Goal: Task Accomplishment & Management: Complete application form

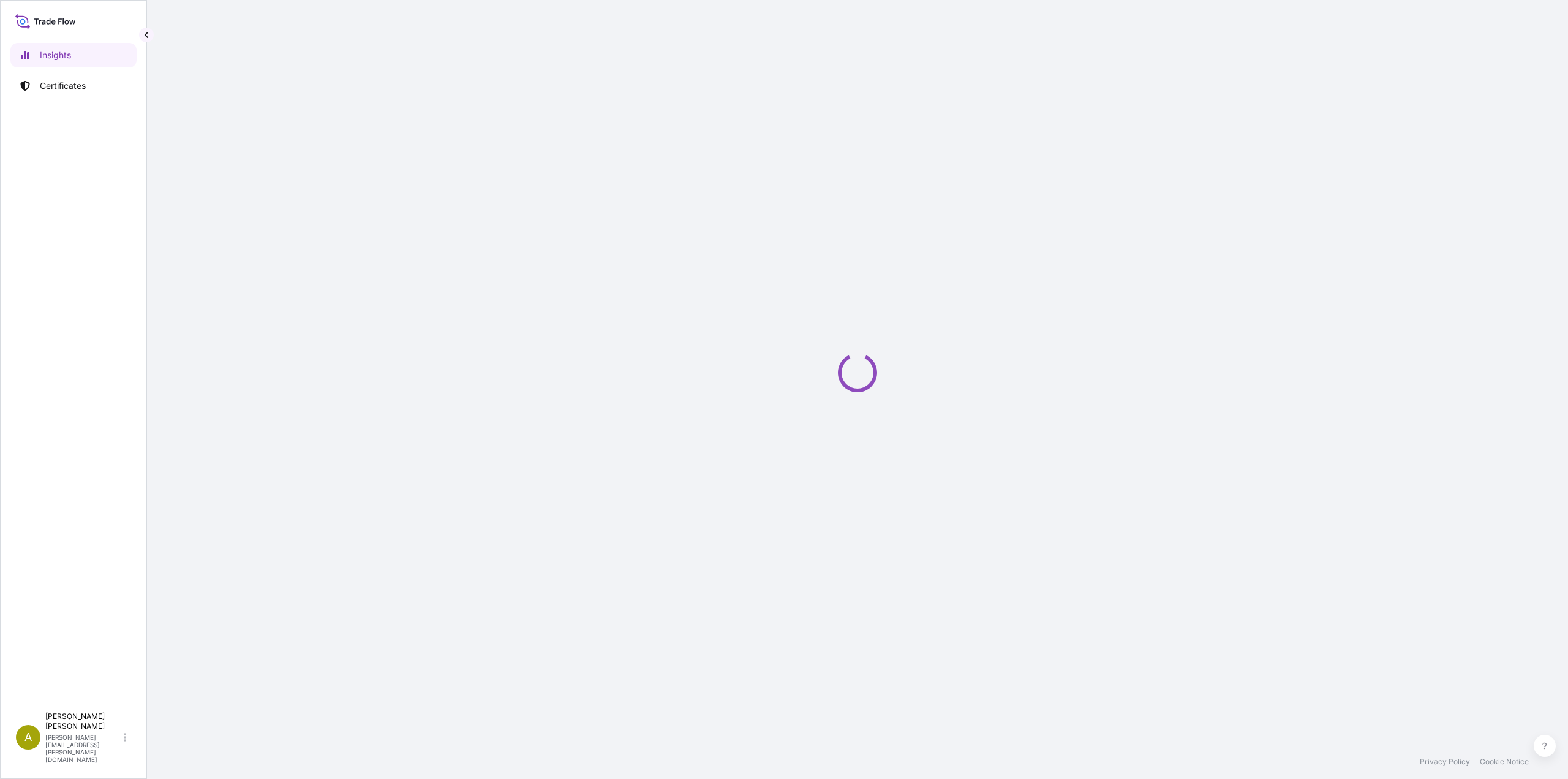
select select "2025"
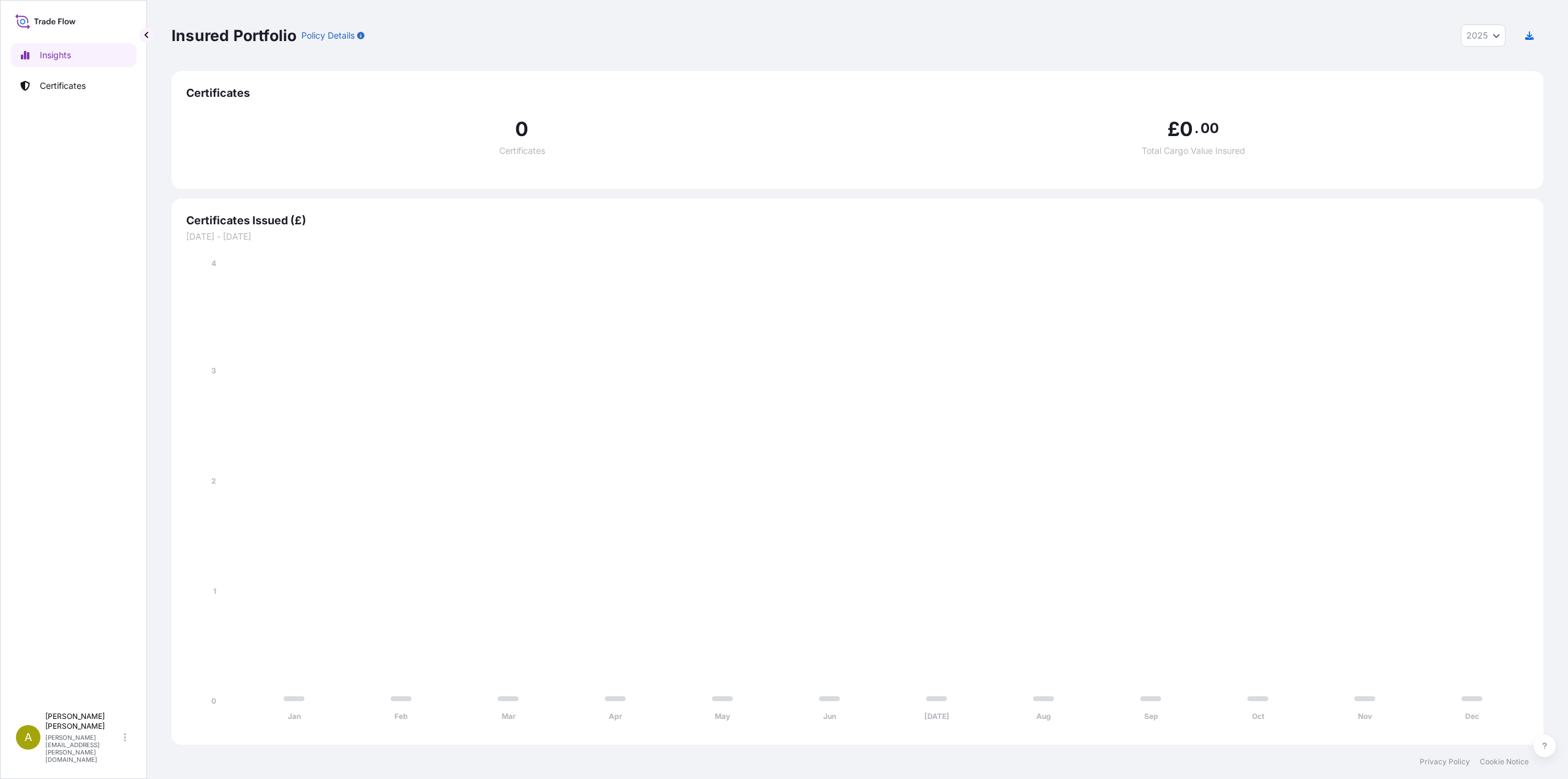
click at [67, 81] on p "Certificates" at bounding box center [63, 86] width 46 height 12
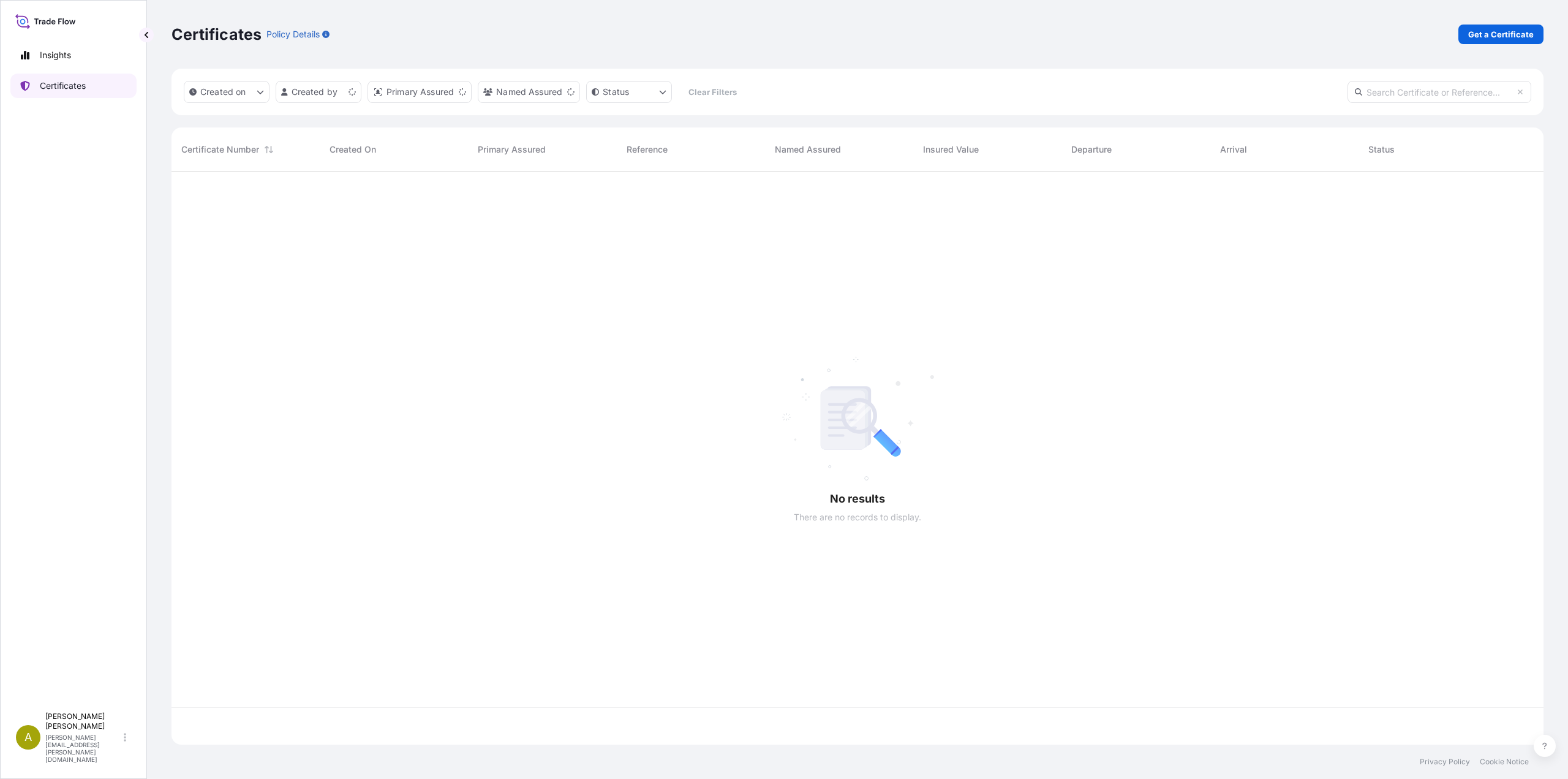
scroll to position [570, 1363]
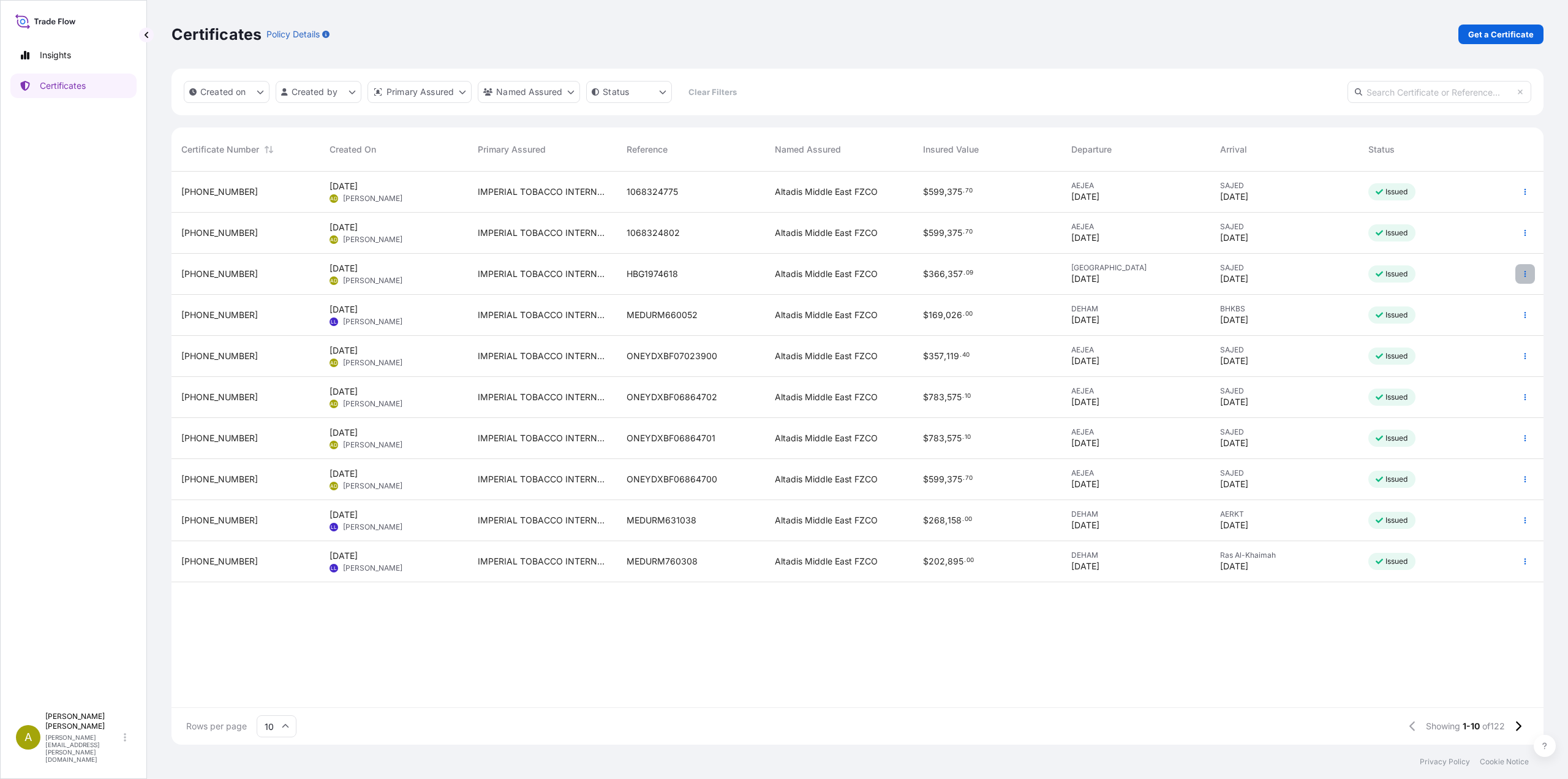
click at [1523, 274] on icon "button" at bounding box center [1525, 274] width 7 height 7
click at [1464, 278] on p "Duplicate certificate" at bounding box center [1464, 276] width 81 height 12
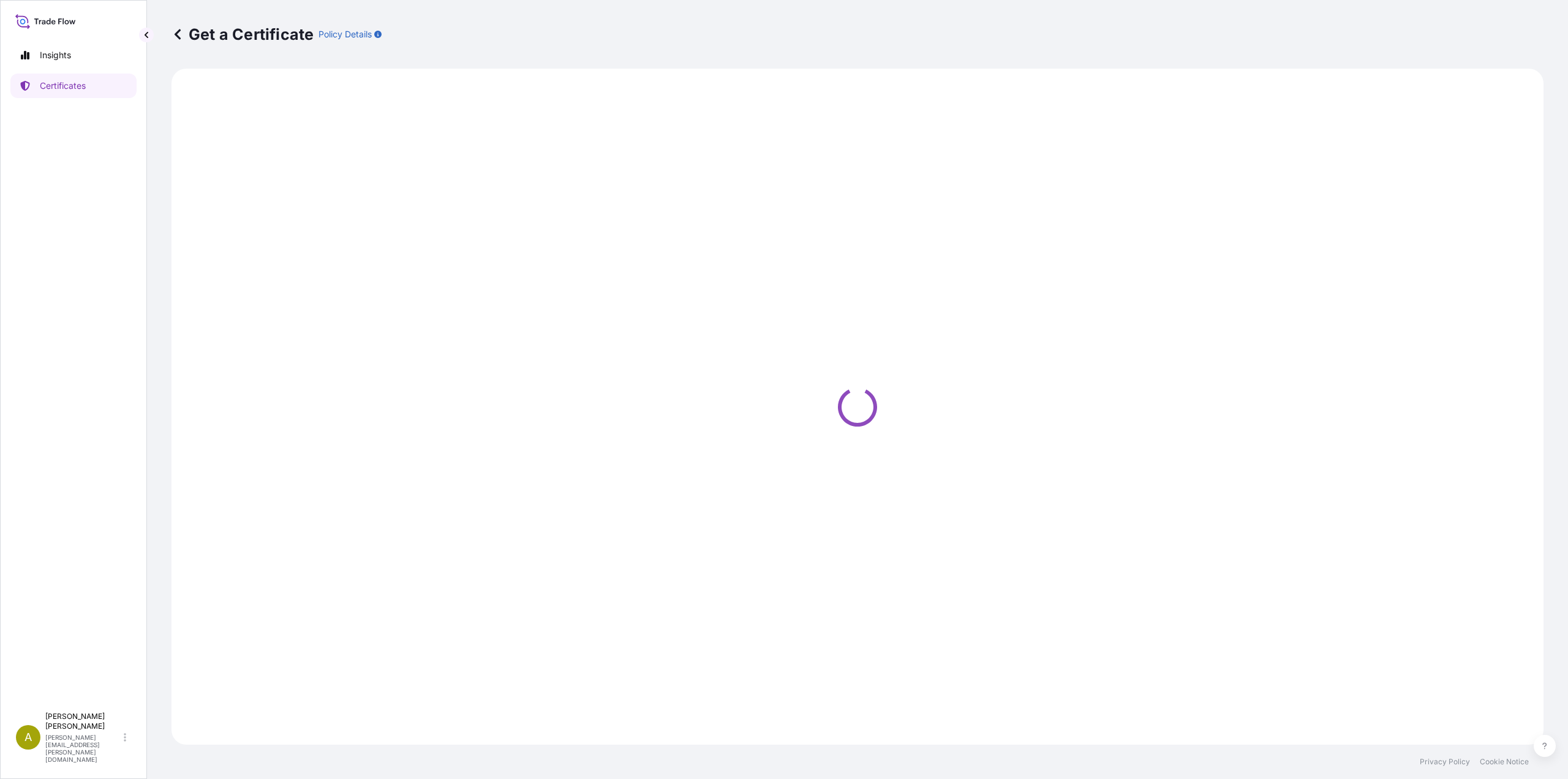
select select "Sea"
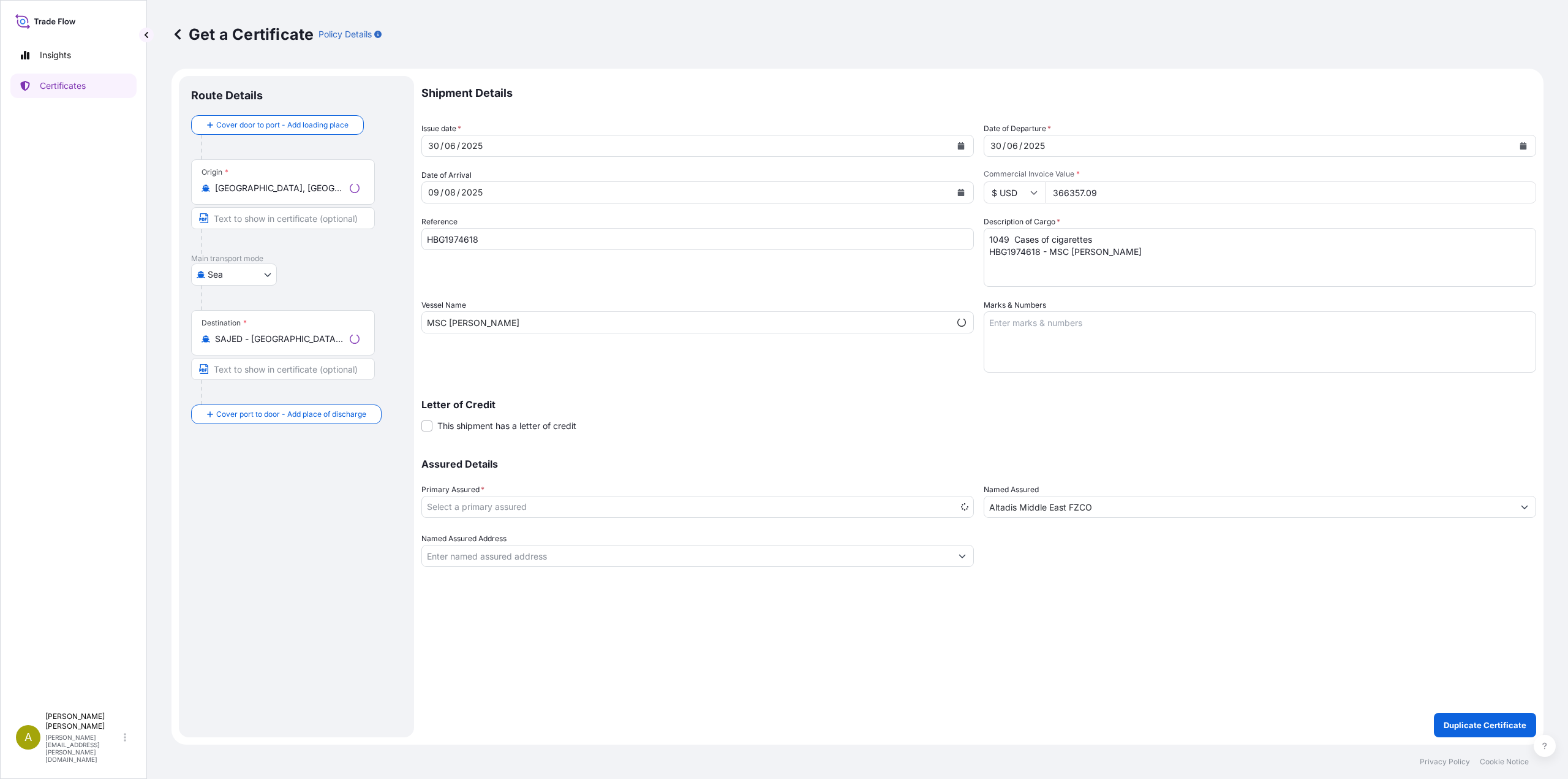
select select "31694"
click at [963, 148] on icon "Calendar" at bounding box center [961, 146] width 7 height 7
click at [583, 188] on button "Next" at bounding box center [578, 181] width 27 height 19
click at [559, 251] on div "12" at bounding box center [558, 249] width 22 height 22
click at [960, 197] on button "Calendar" at bounding box center [961, 192] width 19 height 19
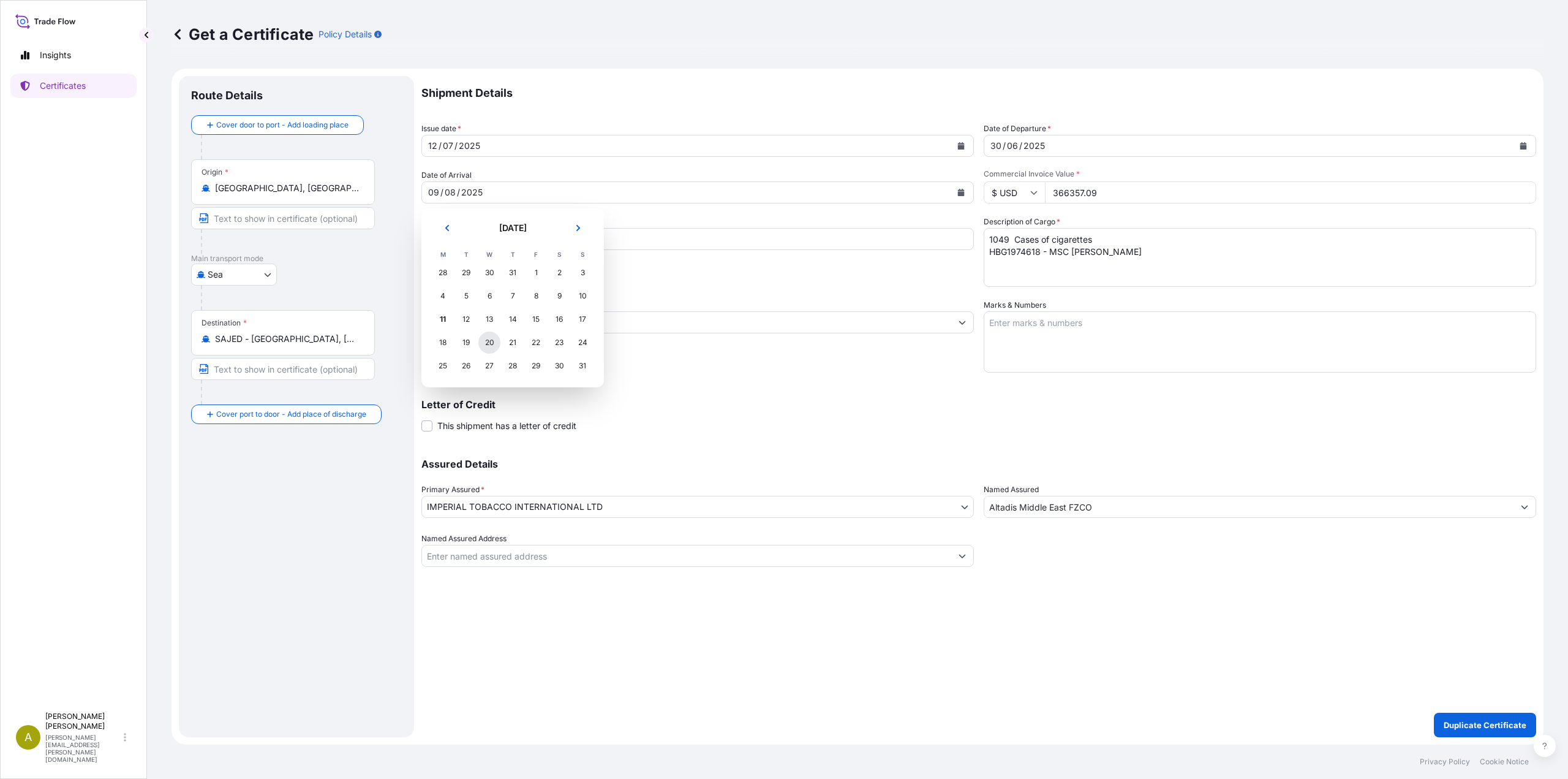
click at [487, 345] on div "20" at bounding box center [489, 342] width 22 height 22
click at [1526, 147] on icon "Calendar" at bounding box center [1524, 146] width 7 height 7
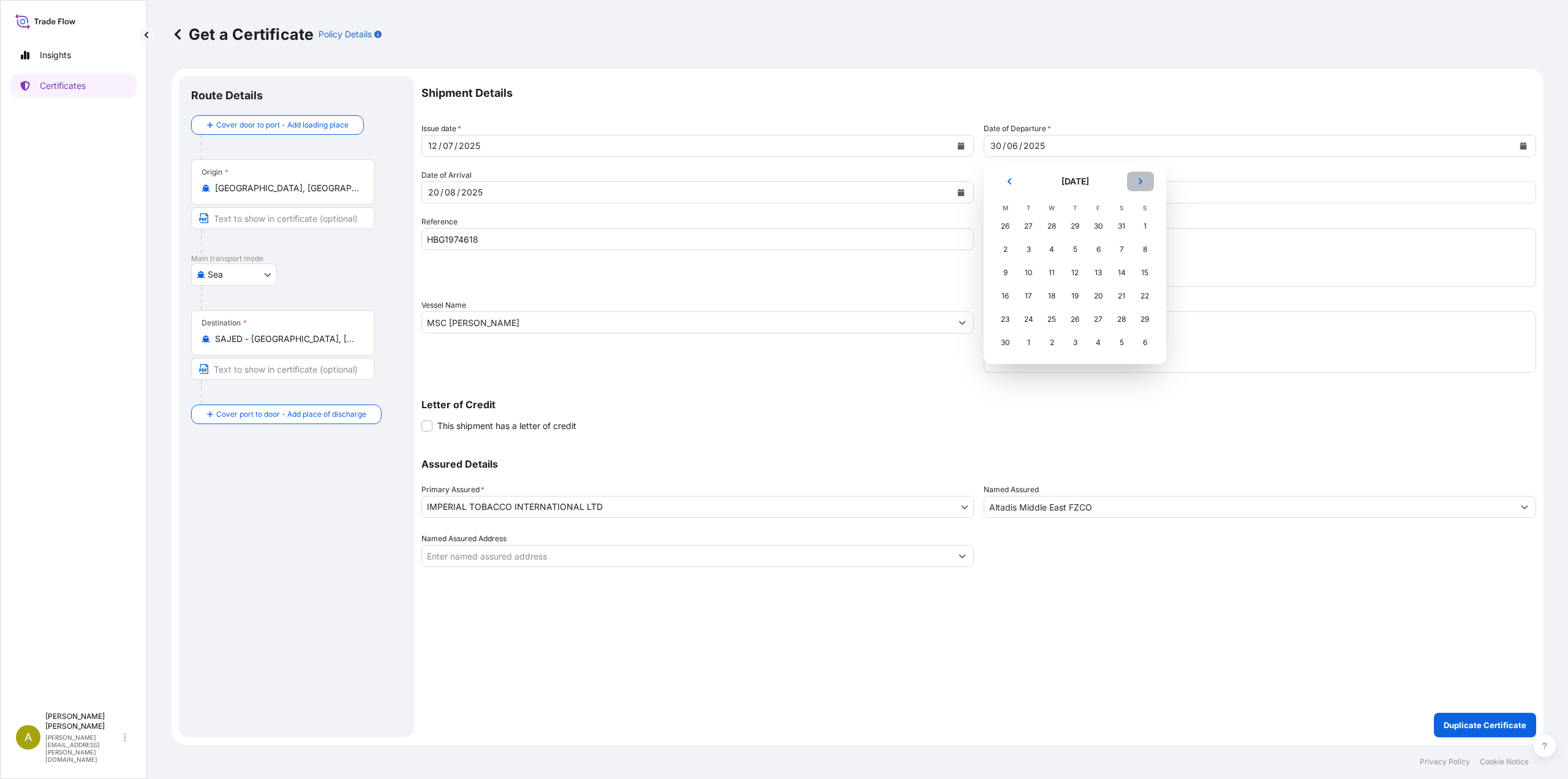
click at [1141, 180] on icon "Next" at bounding box center [1141, 181] width 4 height 6
click at [1119, 248] on div "12" at bounding box center [1121, 249] width 22 height 22
drag, startPoint x: 1105, startPoint y: 194, endPoint x: 1036, endPoint y: 190, distance: 69.1
click at [1036, 190] on div "$ USD 366357.09" at bounding box center [1260, 192] width 552 height 22
paste input "15861.48"
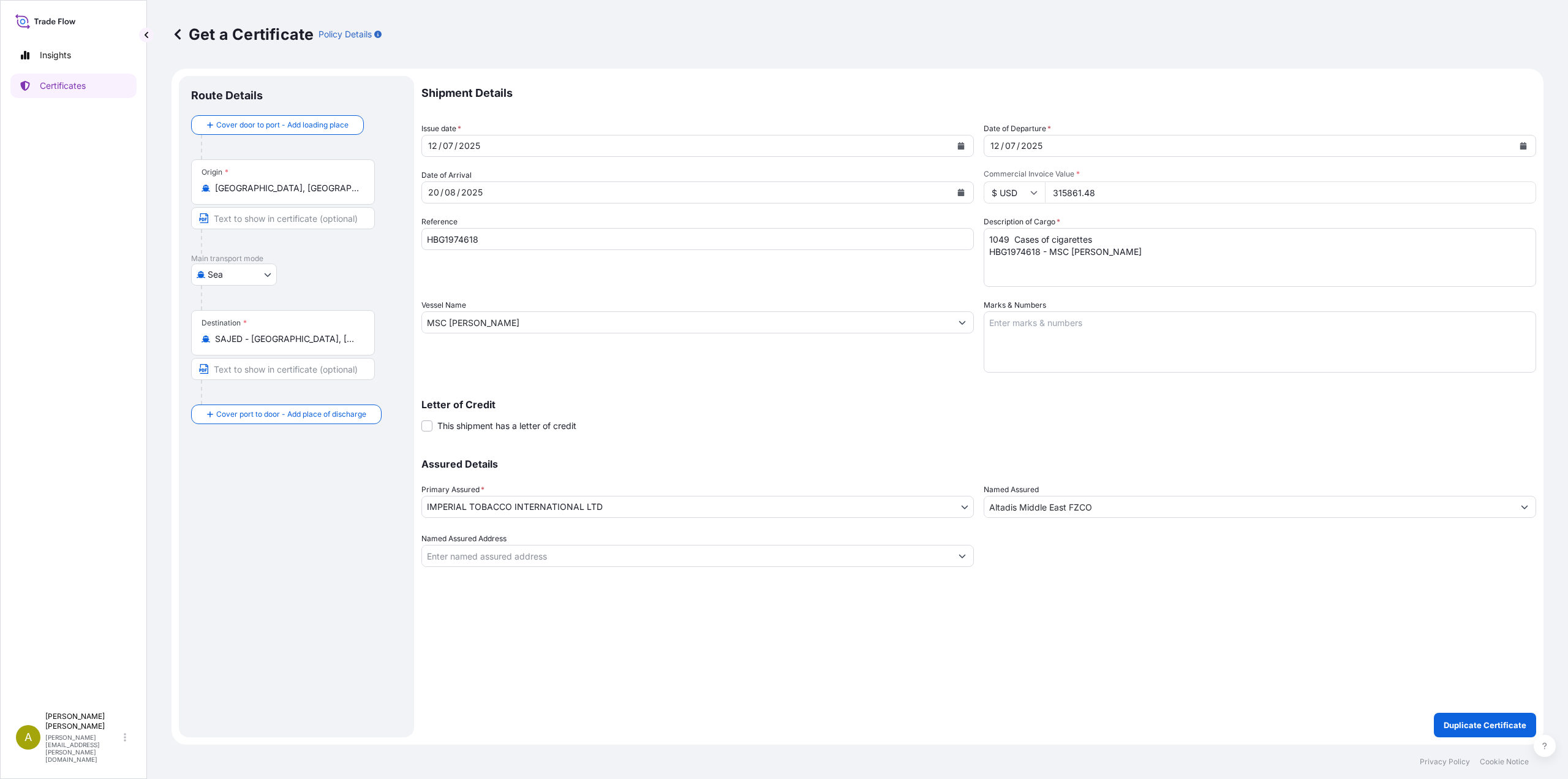
type input "315861.48"
drag, startPoint x: 525, startPoint y: 243, endPoint x: 397, endPoint y: 234, distance: 128.3
click at [397, 234] on form "Route Details Cover door to port - Add loading place Place of loading Road / In…" at bounding box center [857, 406] width 1372 height 675
paste input "479"
type input "HBG1974479"
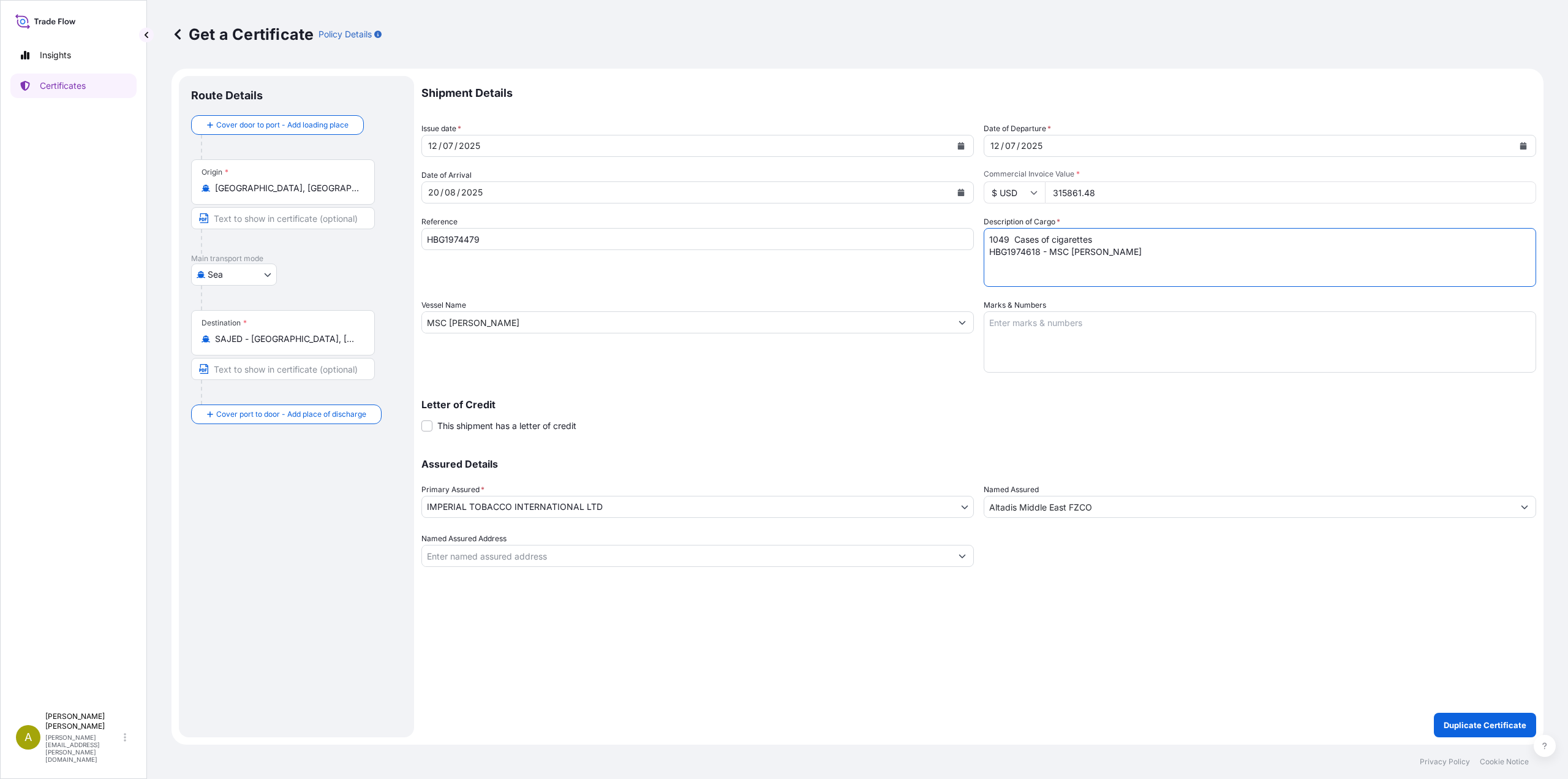
drag, startPoint x: 1095, startPoint y: 255, endPoint x: 916, endPoint y: 242, distance: 179.5
click at [916, 242] on div "Shipment Details Issue date * 12 / 07 / 2025 Date of Departure * 12 / 07 / 2025…" at bounding box center [979, 321] width 1115 height 490
paste textarea "996 Cases of cigarettes HBG1974479 - CMA CGM BARRACUDA"
type textarea "996 Cases of cigarettes HBG1974479 - CMA CGM BARRACUDA"
drag, startPoint x: 492, startPoint y: 323, endPoint x: 387, endPoint y: 322, distance: 105.0
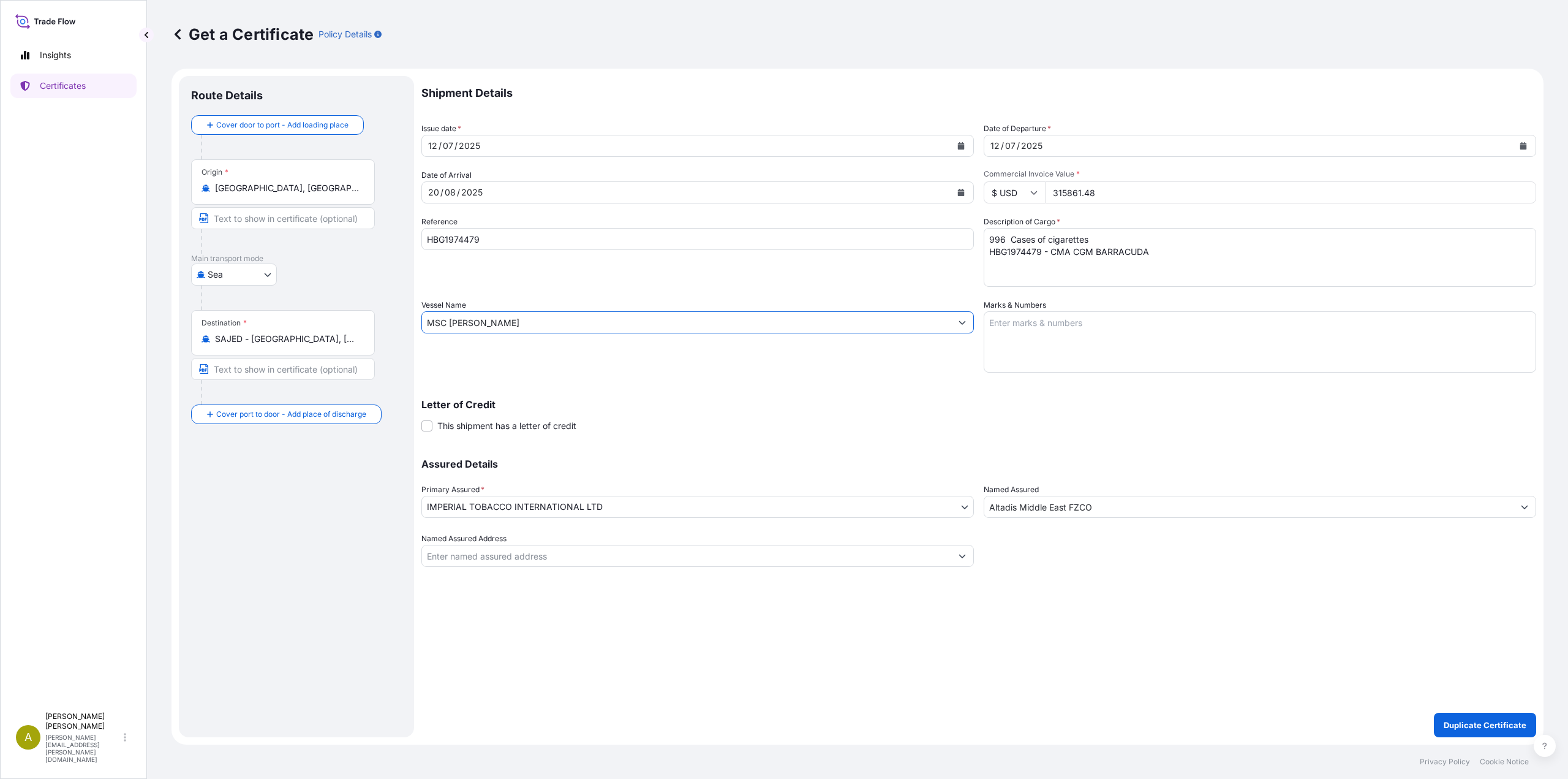
click at [387, 322] on form "Route Details Cover door to port - Add loading place Place of loading Road / In…" at bounding box center [857, 406] width 1372 height 675
paste input "CMA CGM BARRACUDA"
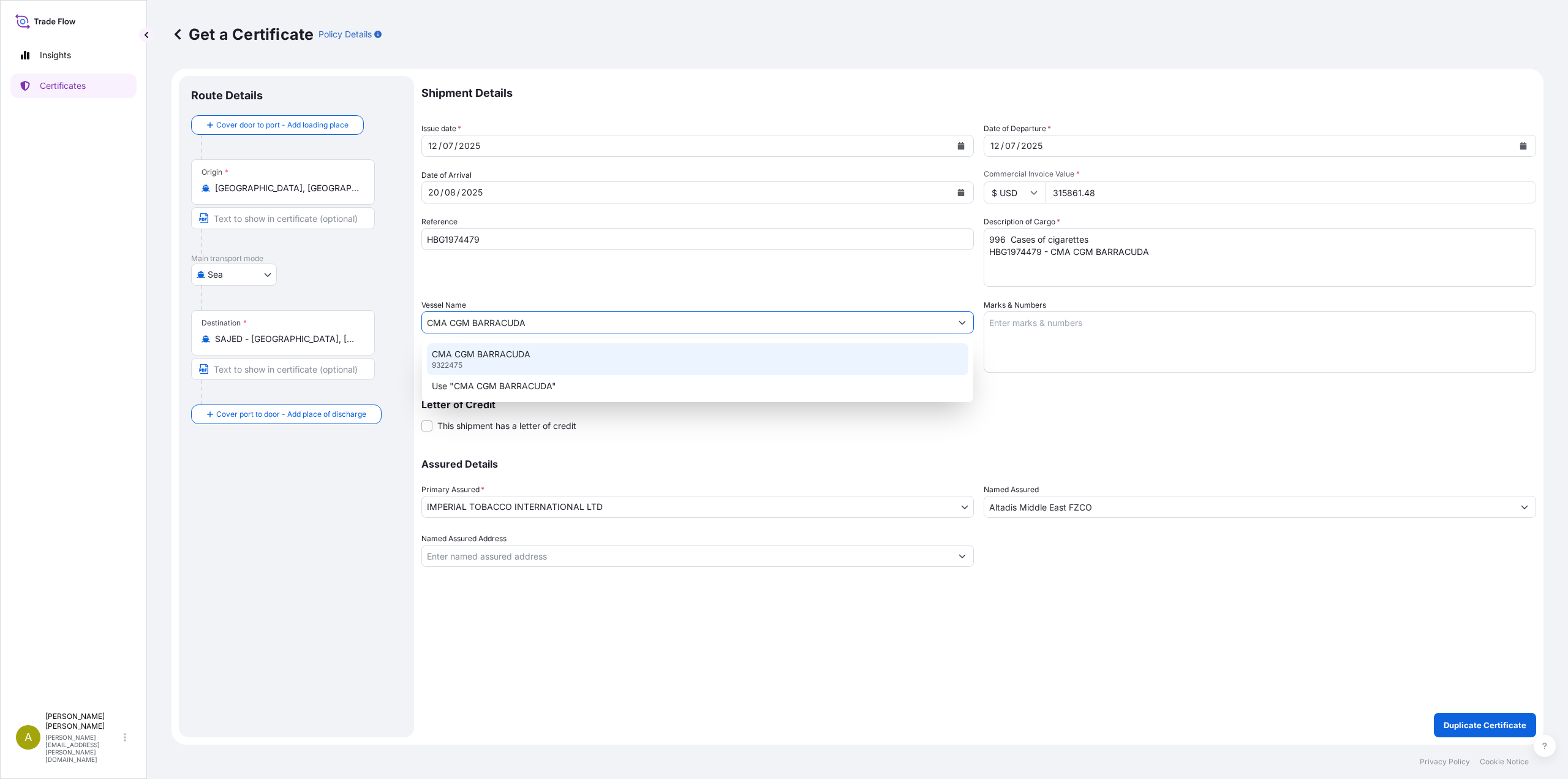
click at [498, 359] on p "CMA CGM BARRACUDA" at bounding box center [480, 354] width 98 height 12
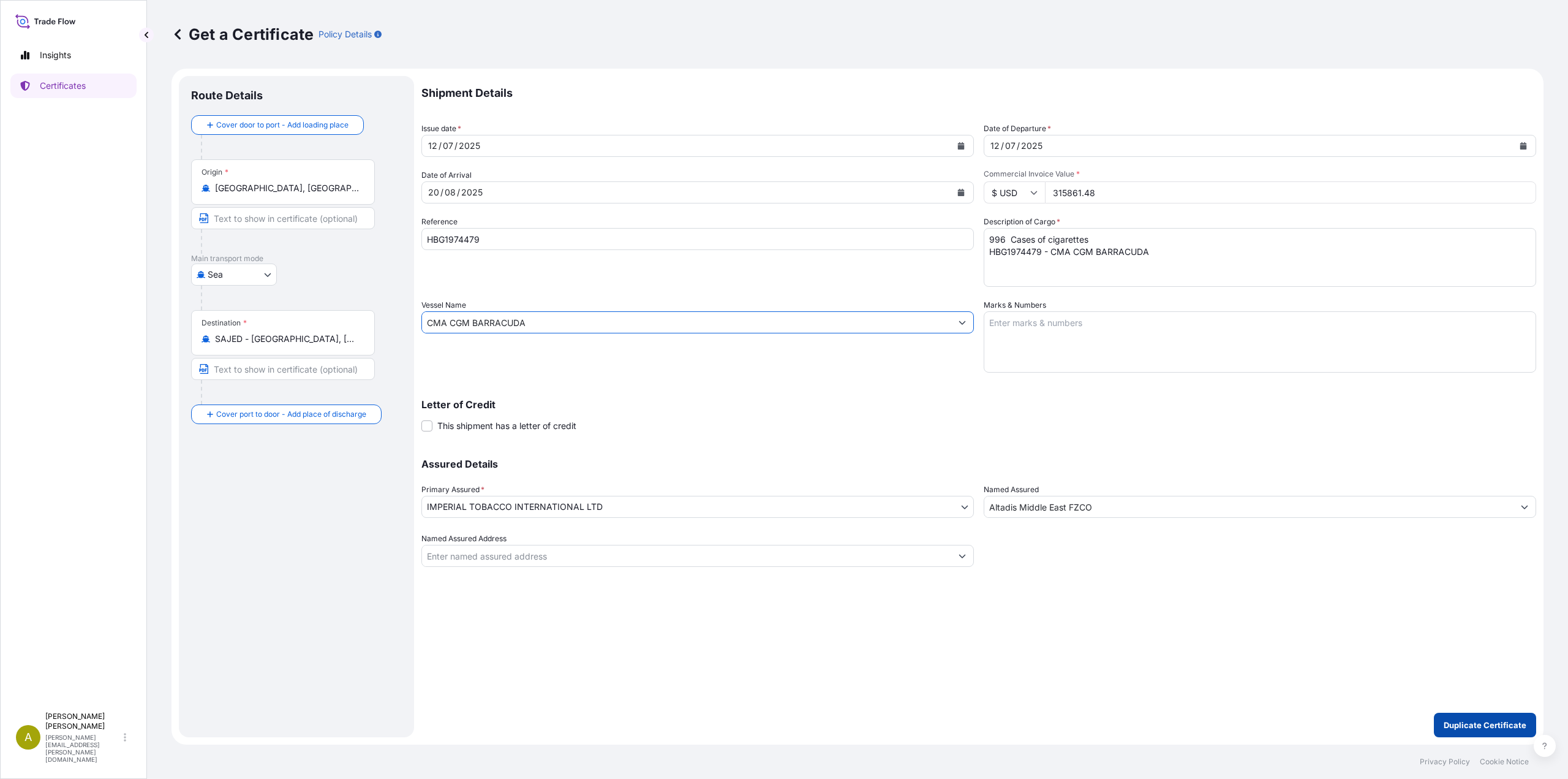
type input "CMA CGM BARRACUDA"
click at [1509, 729] on p "Duplicate Certificate" at bounding box center [1484, 725] width 82 height 12
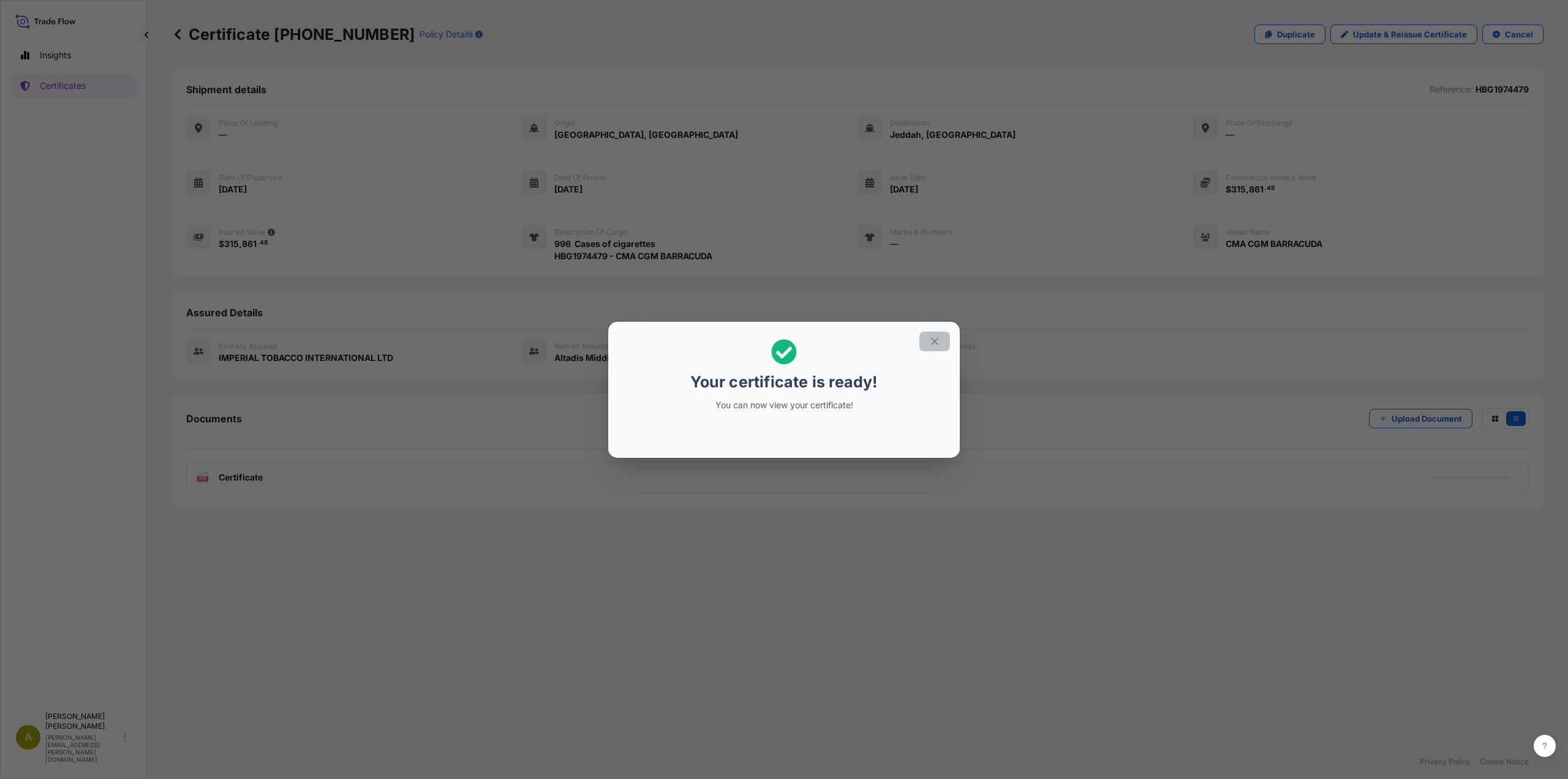
click at [940, 343] on button "button" at bounding box center [934, 341] width 31 height 19
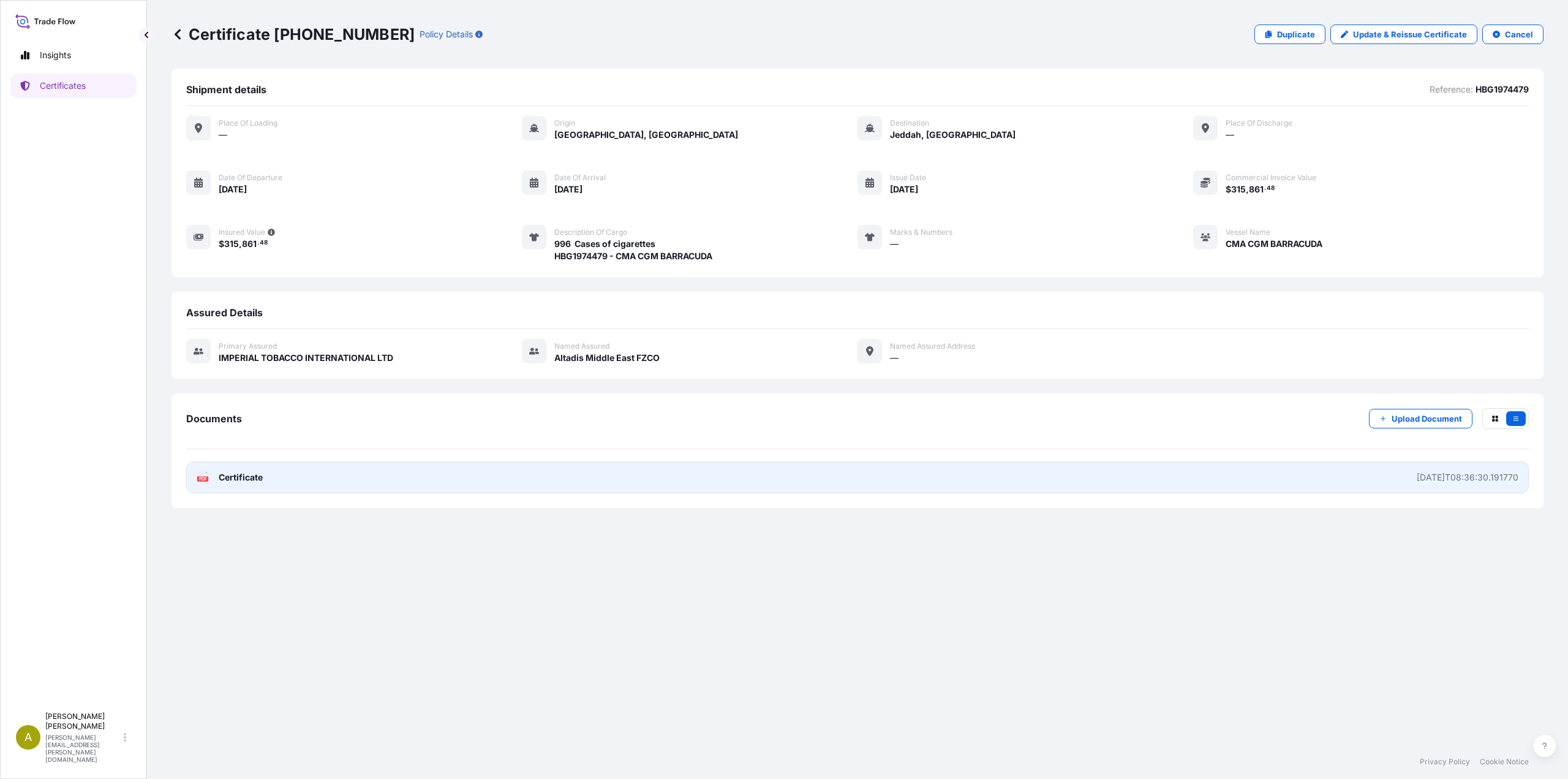
click at [264, 481] on link "PDF Certificate 2025-08-11T08:36:30.191770" at bounding box center [857, 477] width 1342 height 32
